Goal: Task Accomplishment & Management: Manage account settings

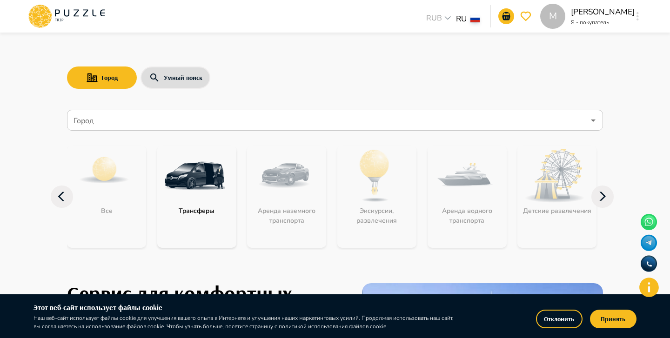
click at [557, 322] on button "Отклонить" at bounding box center [559, 319] width 47 height 19
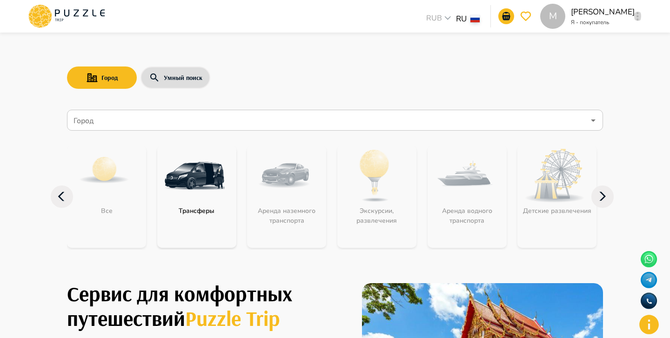
click at [638, 20] on icon "button" at bounding box center [638, 16] width 2 height 8
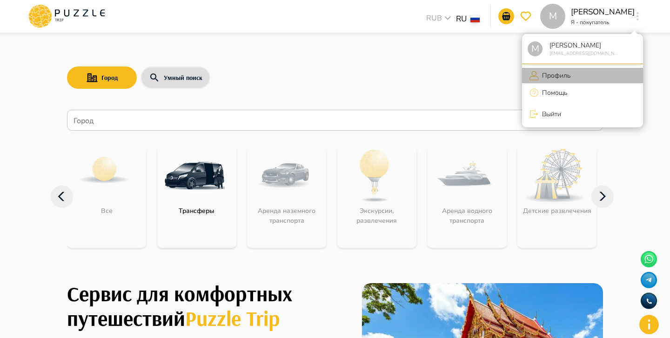
click at [572, 76] on li "Профиль" at bounding box center [582, 75] width 121 height 15
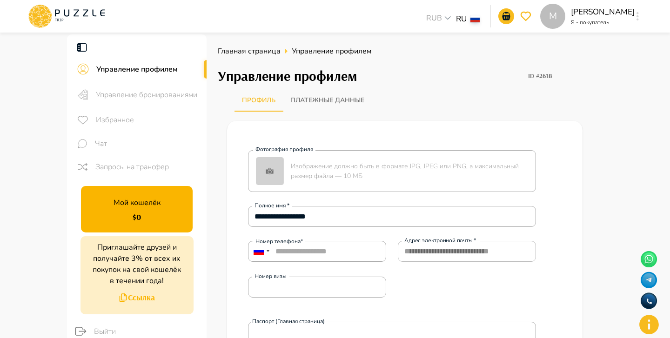
click at [186, 96] on span "Управление бронированиями" at bounding box center [147, 94] width 103 height 11
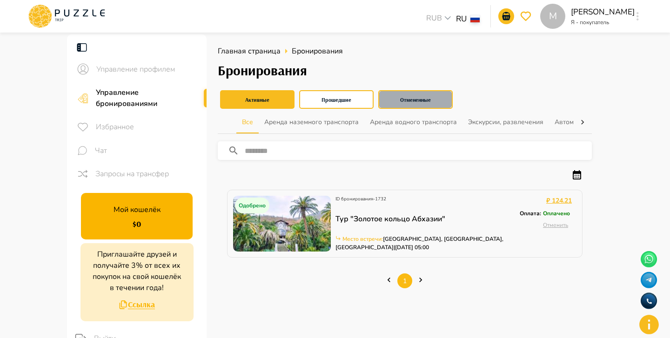
click at [397, 95] on button "Отмененные" at bounding box center [415, 99] width 74 height 19
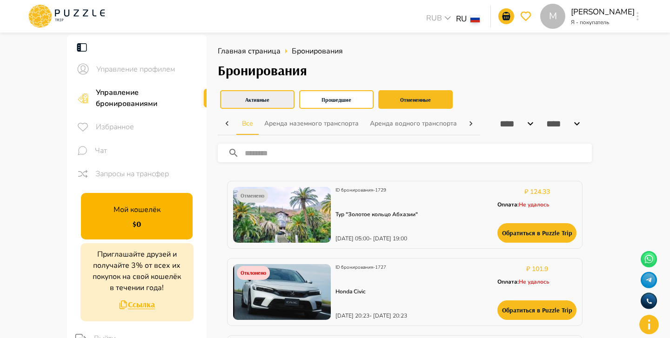
click at [283, 102] on button "Активные" at bounding box center [257, 99] width 74 height 19
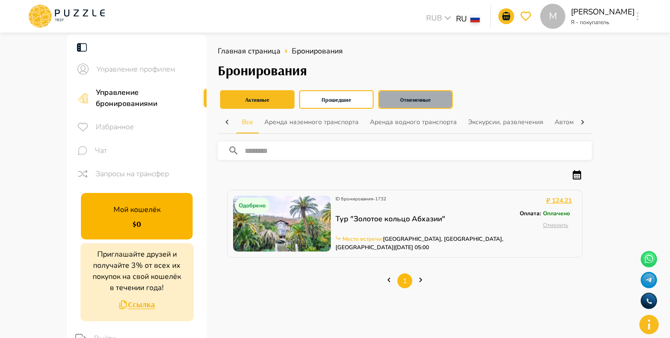
click at [440, 99] on button "Отмененные" at bounding box center [415, 99] width 74 height 19
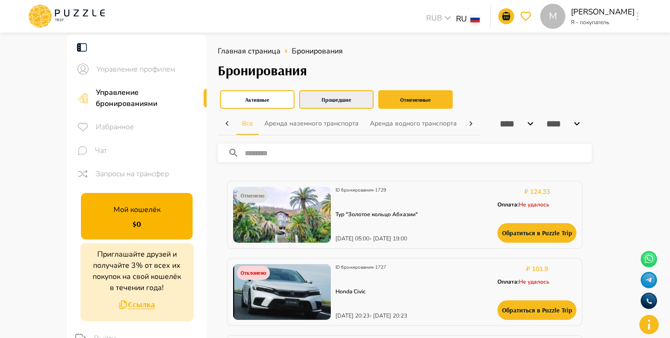
click at [354, 95] on button "Прошедшие" at bounding box center [336, 99] width 74 height 19
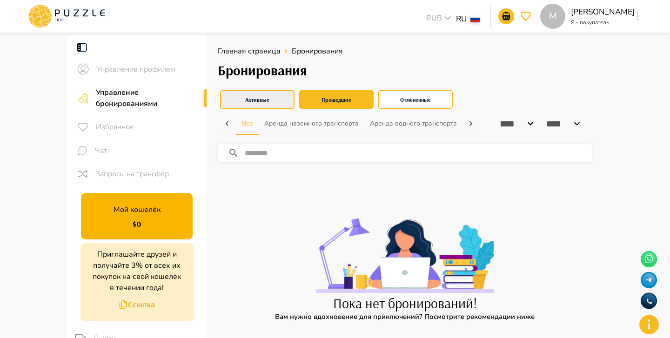
click at [280, 96] on button "Активные" at bounding box center [257, 99] width 74 height 19
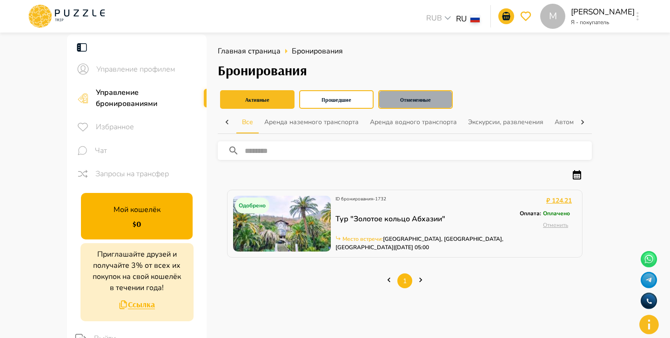
click at [408, 99] on button "Отмененные" at bounding box center [415, 99] width 74 height 19
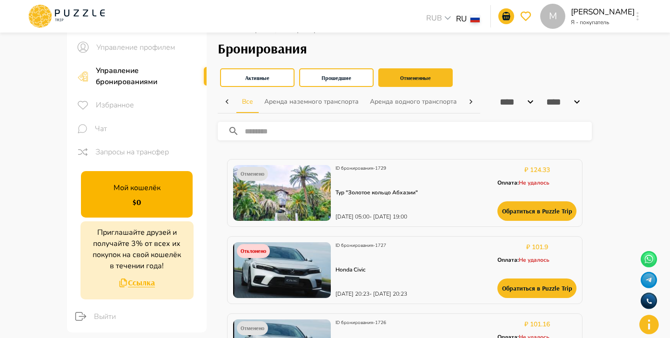
scroll to position [28, 0]
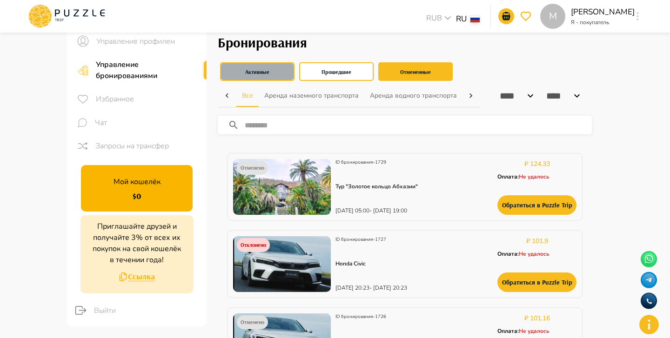
click at [268, 69] on button "Активные" at bounding box center [257, 71] width 74 height 19
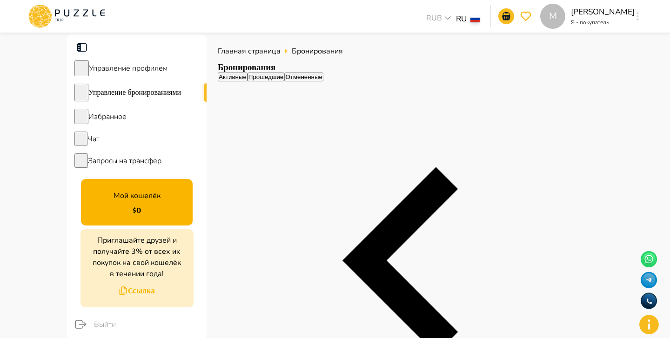
click at [285, 81] on button "Прошедшие" at bounding box center [266, 77] width 37 height 9
click at [323, 81] on button "Отмененные" at bounding box center [303, 77] width 39 height 9
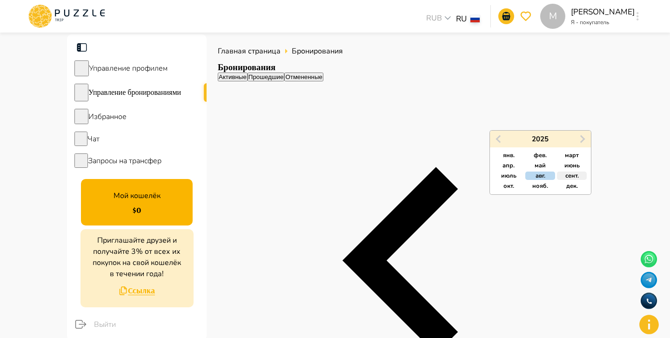
click at [570, 177] on span "сент." at bounding box center [571, 176] width 13 height 8
type input "*****"
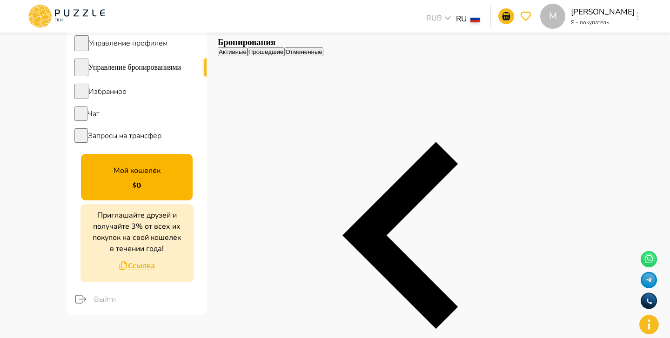
scroll to position [27, 0]
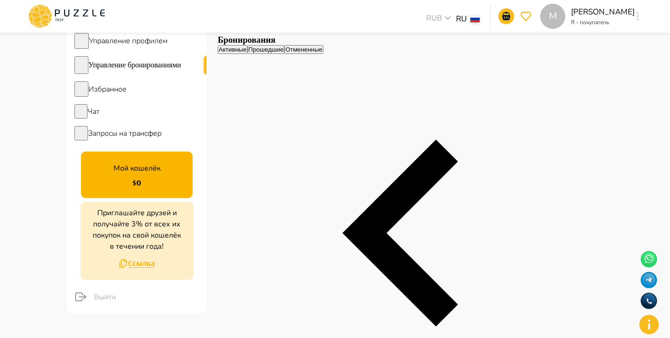
click at [248, 54] on button "Активные" at bounding box center [233, 49] width 30 height 9
click at [323, 54] on button "Отмененные" at bounding box center [303, 49] width 39 height 9
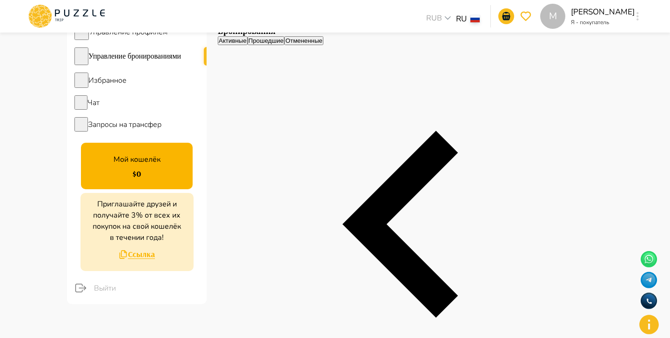
scroll to position [0, 0]
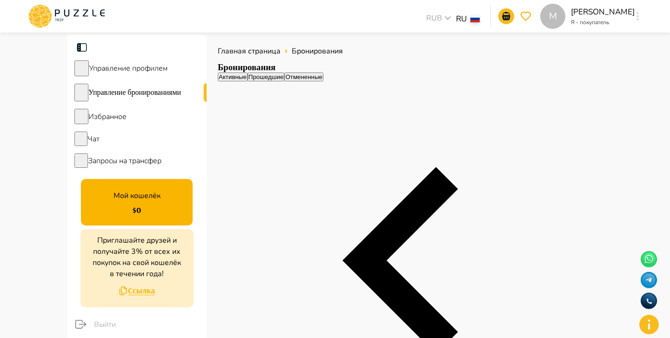
click at [248, 81] on button "Активные" at bounding box center [233, 77] width 30 height 9
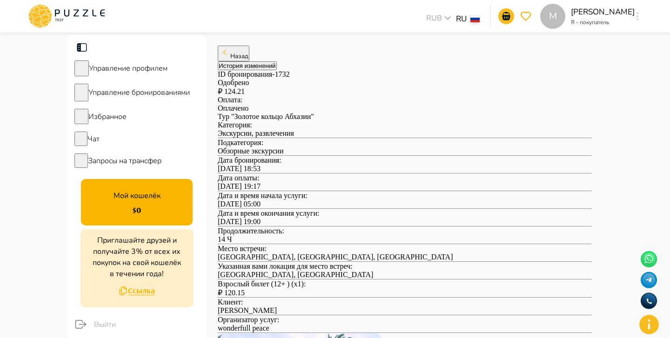
click at [248, 61] on button "Назад" at bounding box center [234, 54] width 32 height 16
